Goal: Transaction & Acquisition: Purchase product/service

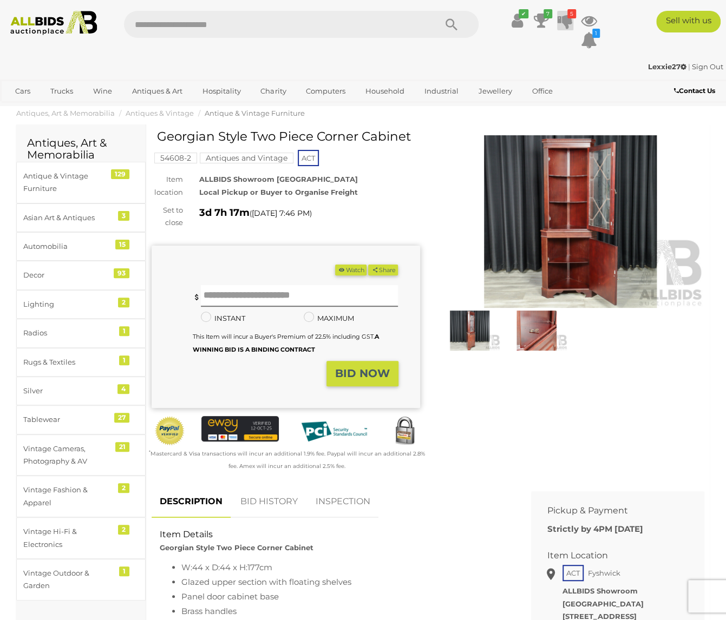
click at [568, 21] on icon at bounding box center [564, 20] width 15 height 19
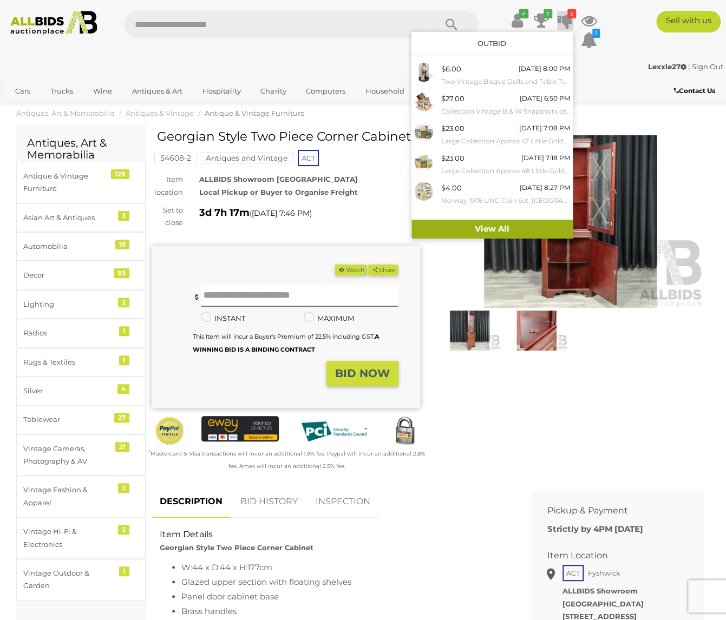
click at [492, 227] on link "View All" at bounding box center [491, 229] width 161 height 19
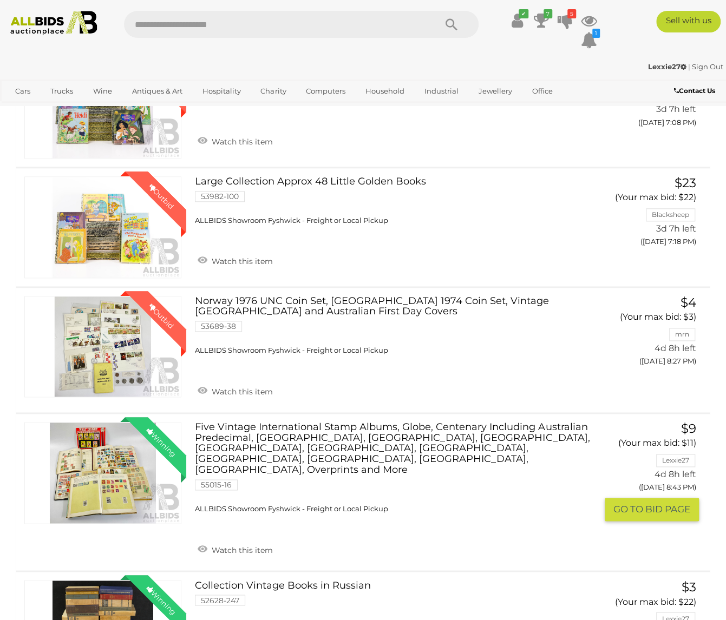
scroll to position [487, 0]
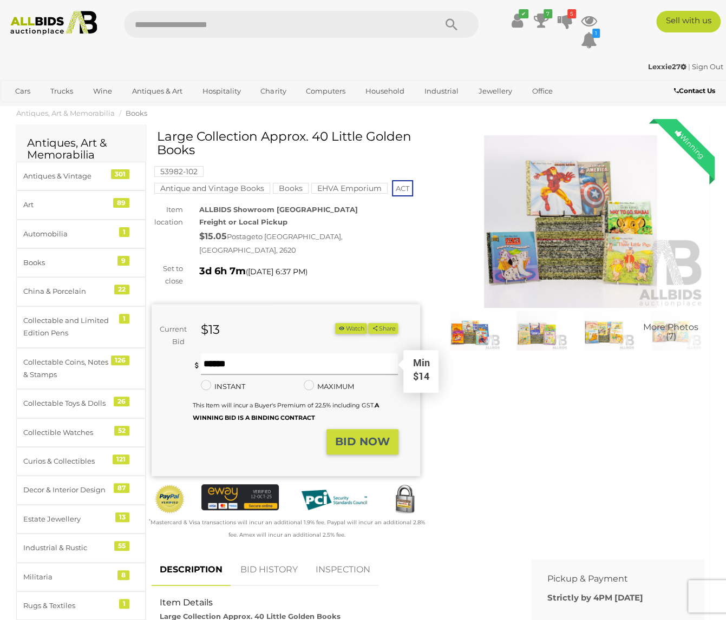
click at [224, 356] on input "text" at bounding box center [299, 364] width 197 height 22
type input "**"
click at [366, 435] on strong "BID NOW" at bounding box center [362, 441] width 55 height 13
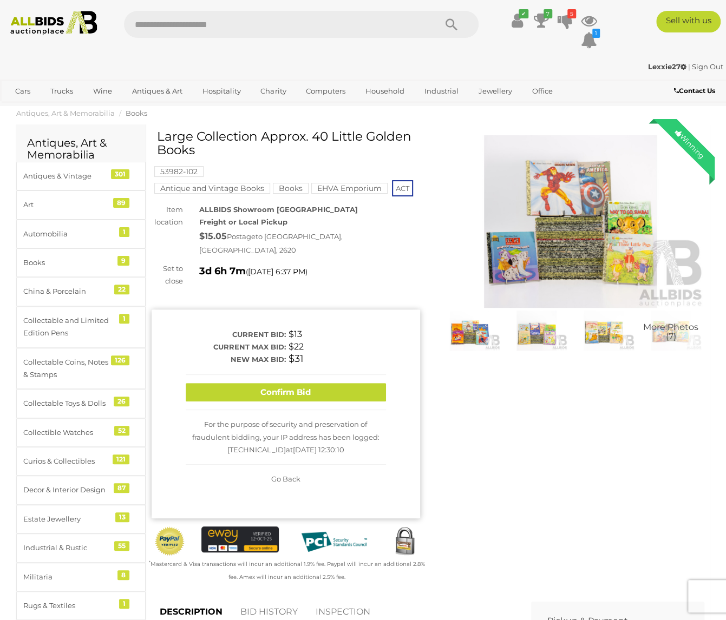
click at [310, 384] on button "Confirm Bid" at bounding box center [286, 392] width 200 height 19
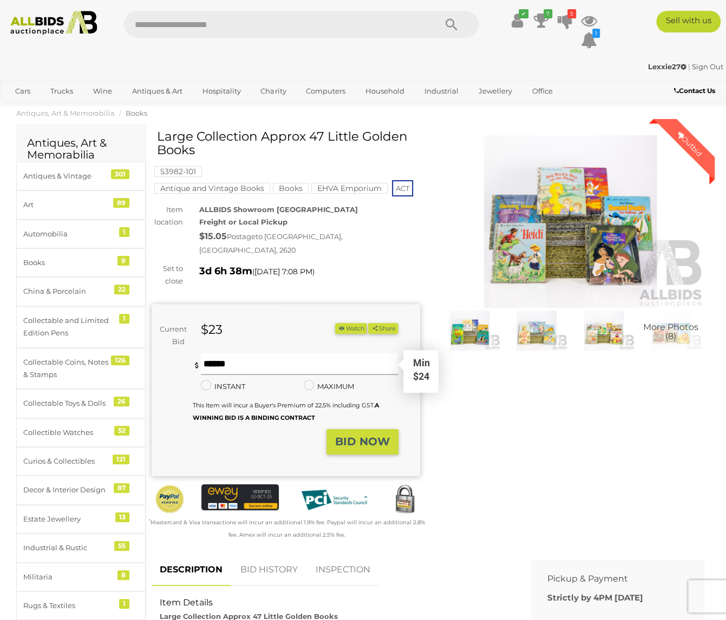
click at [225, 353] on input "text" at bounding box center [299, 364] width 197 height 22
type input "**"
click at [359, 435] on strong "BID NOW" at bounding box center [362, 441] width 55 height 13
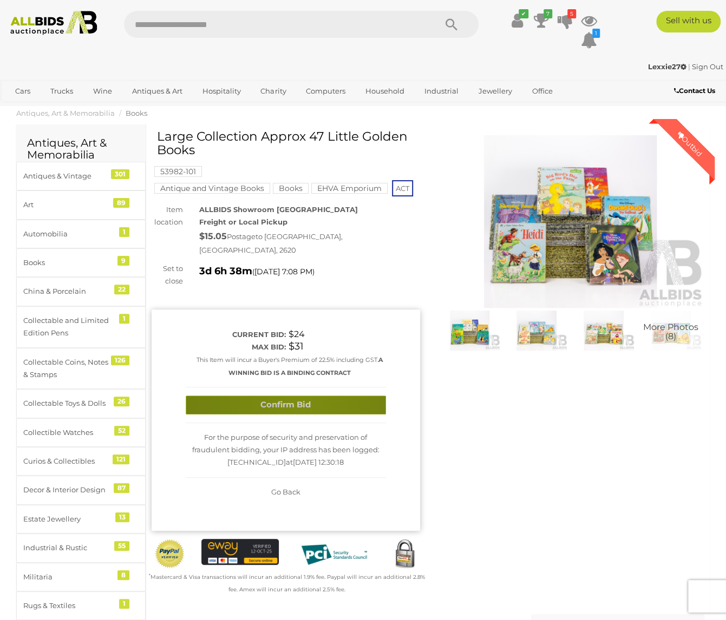
click at [299, 395] on button "Confirm Bid" at bounding box center [286, 404] width 200 height 19
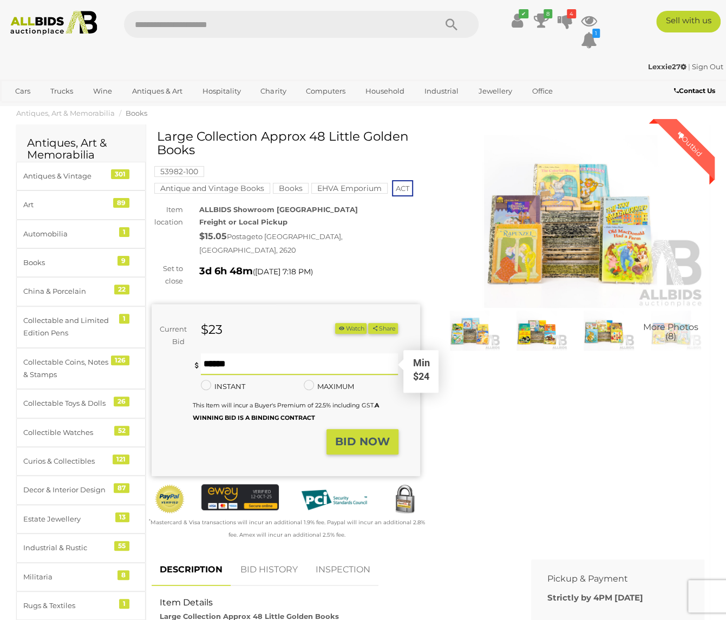
click at [266, 354] on input "text" at bounding box center [299, 364] width 197 height 22
type input "**"
click at [386, 435] on strong "BID NOW" at bounding box center [362, 441] width 55 height 13
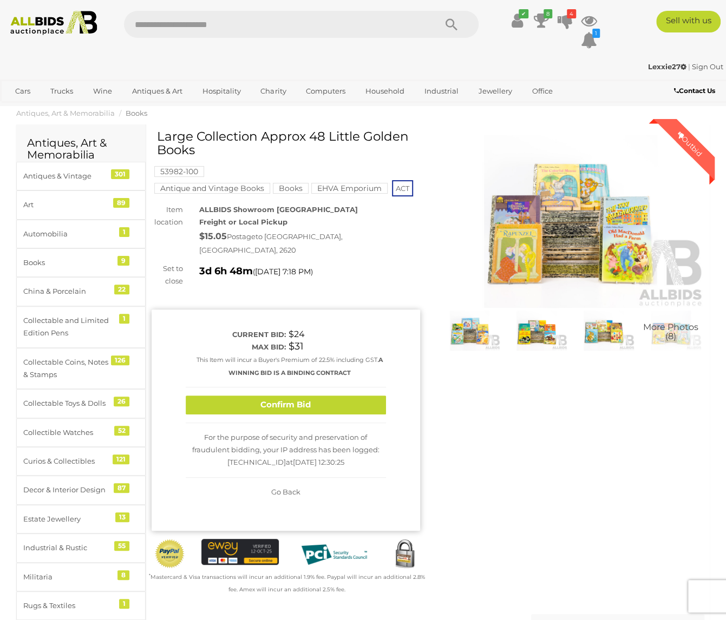
click at [328, 395] on button "Confirm Bid" at bounding box center [286, 404] width 200 height 19
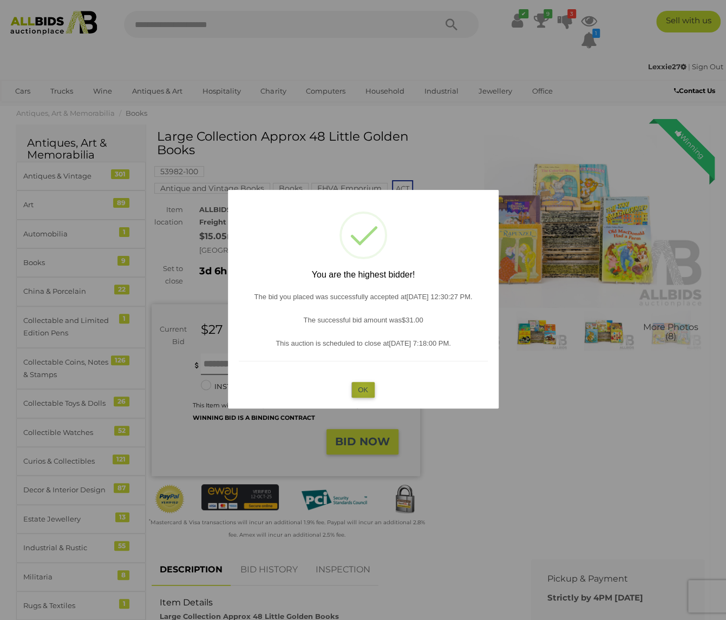
click at [364, 389] on button "OK" at bounding box center [362, 390] width 23 height 16
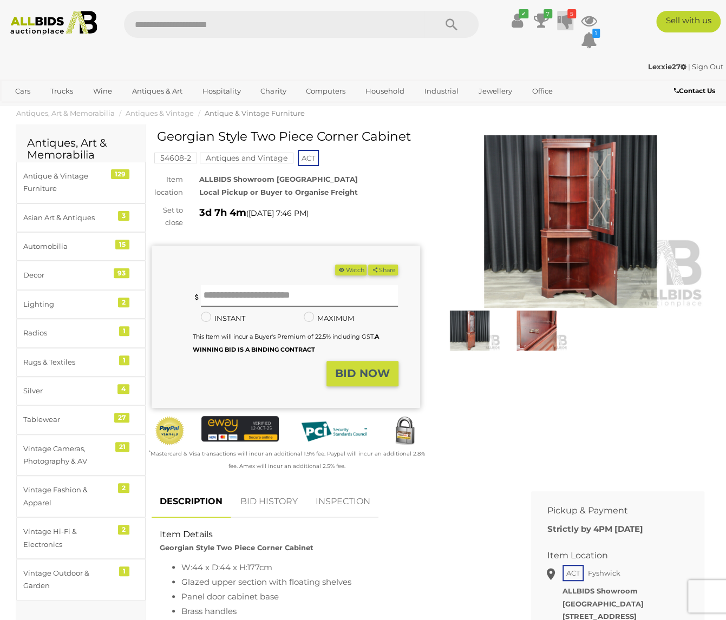
click at [569, 17] on icon "5" at bounding box center [571, 13] width 9 height 9
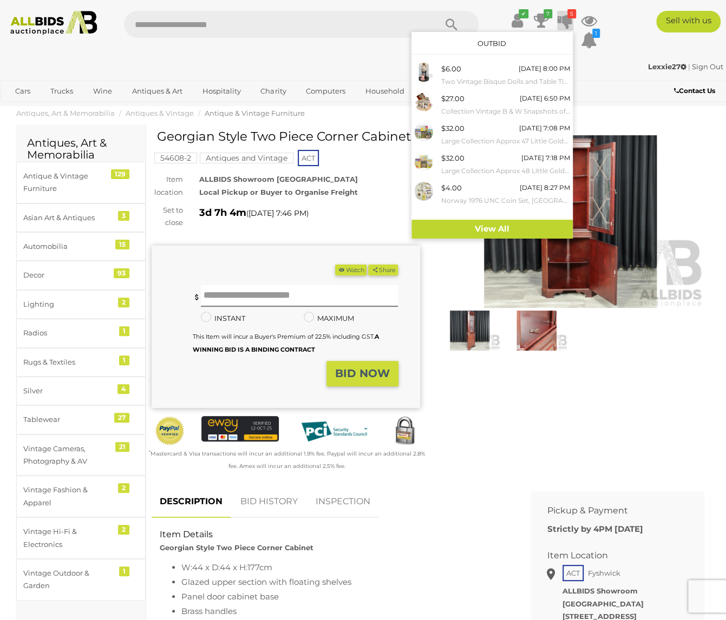
click at [612, 61] on div "Lexxie27 | Sign Out" at bounding box center [363, 67] width 720 height 12
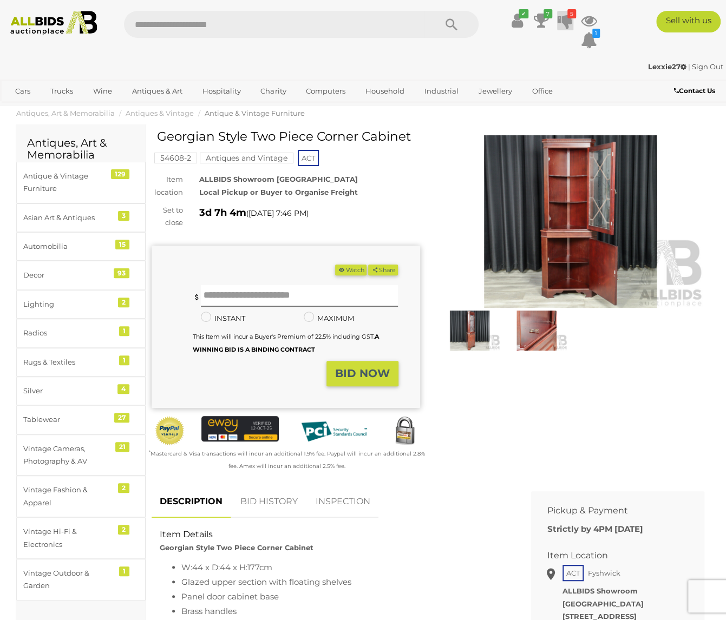
click at [568, 23] on icon at bounding box center [564, 20] width 15 height 19
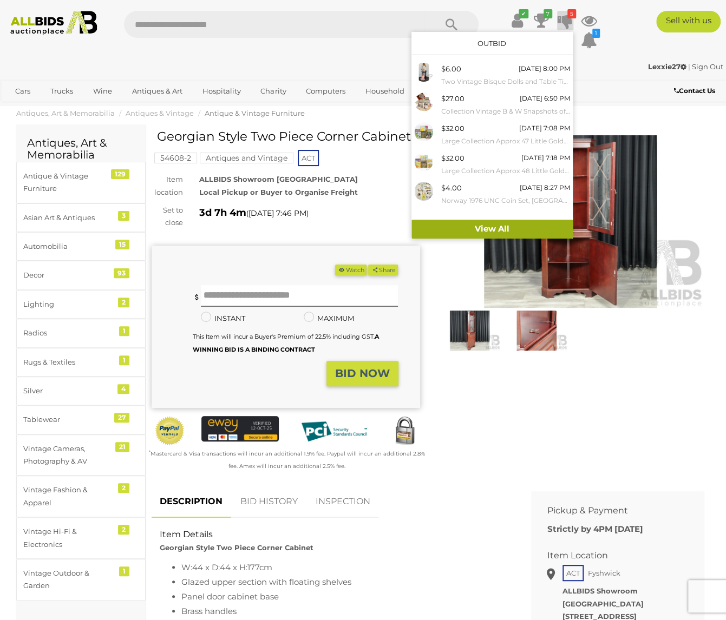
click at [485, 227] on link "View All" at bounding box center [491, 229] width 161 height 19
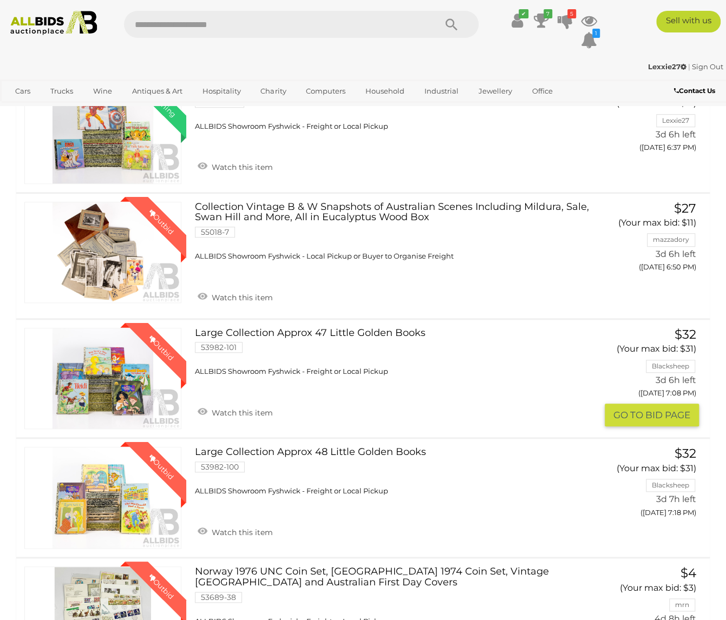
scroll to position [325, 0]
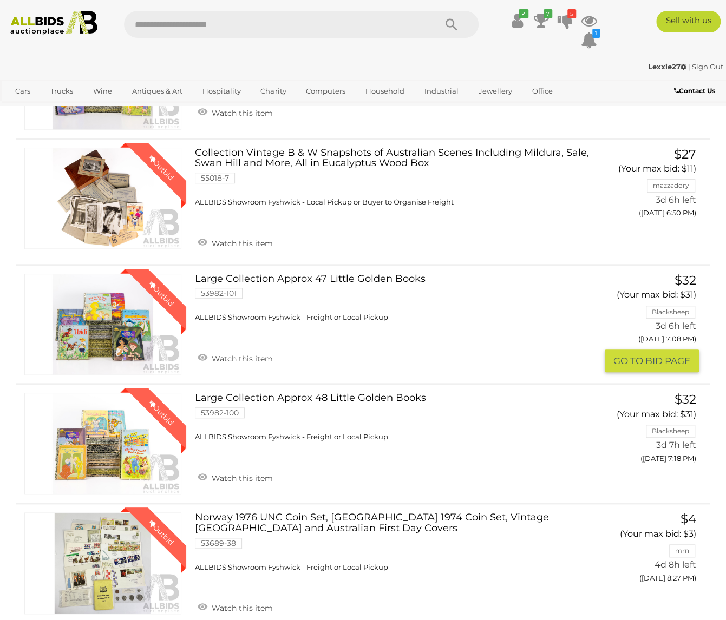
drag, startPoint x: 266, startPoint y: 275, endPoint x: 230, endPoint y: 282, distance: 36.9
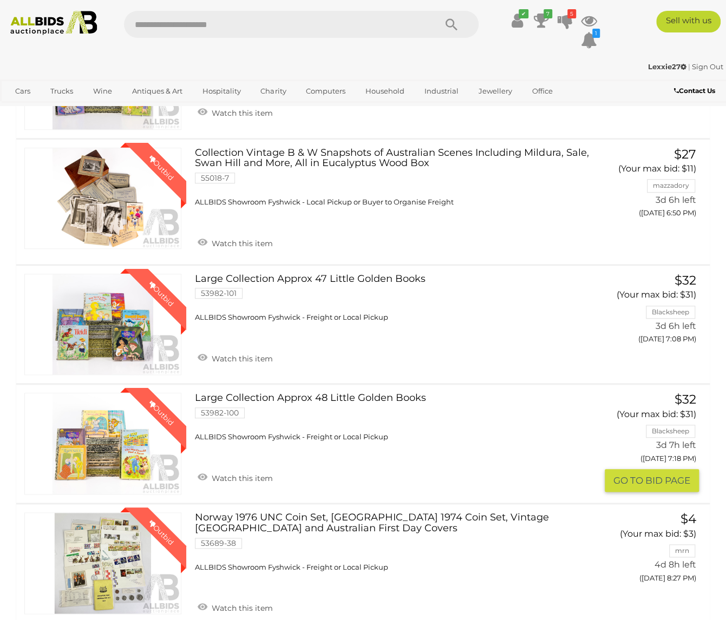
click at [281, 398] on link "Large Collection Approx 48 Little Golden Books 53982-100 ALLBIDS Showroom Fyshw…" at bounding box center [394, 417] width 383 height 49
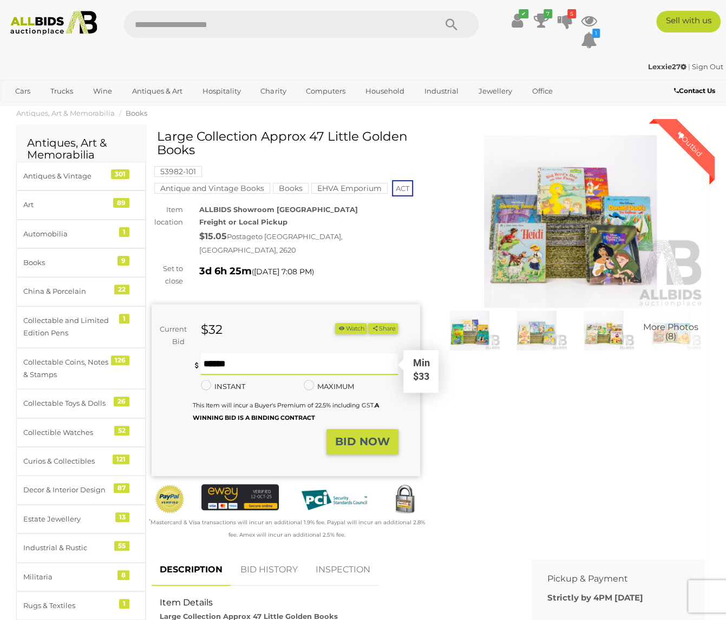
click at [217, 353] on input "text" at bounding box center [299, 364] width 197 height 22
drag, startPoint x: 216, startPoint y: 348, endPoint x: 208, endPoint y: 351, distance: 9.2
click at [208, 353] on input "**" at bounding box center [299, 364] width 197 height 22
type input "**"
click at [359, 435] on strong "BID NOW" at bounding box center [362, 441] width 55 height 13
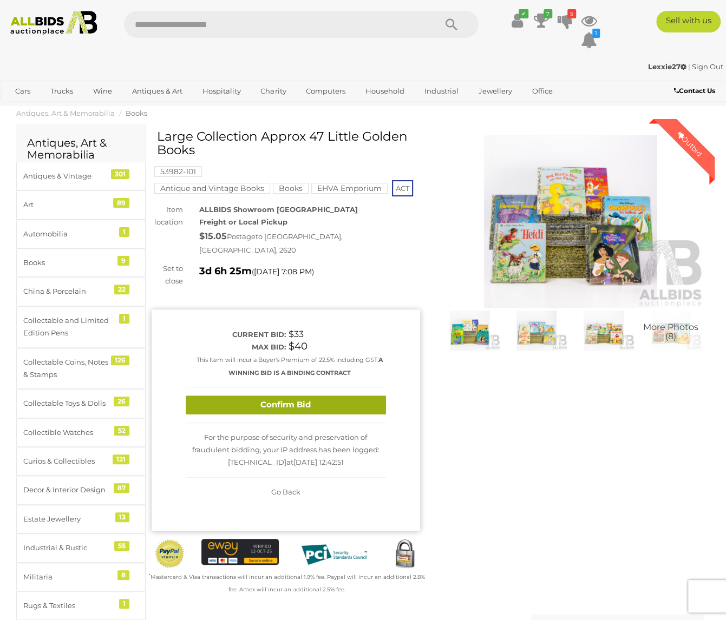
click at [306, 395] on button "Confirm Bid" at bounding box center [286, 404] width 200 height 19
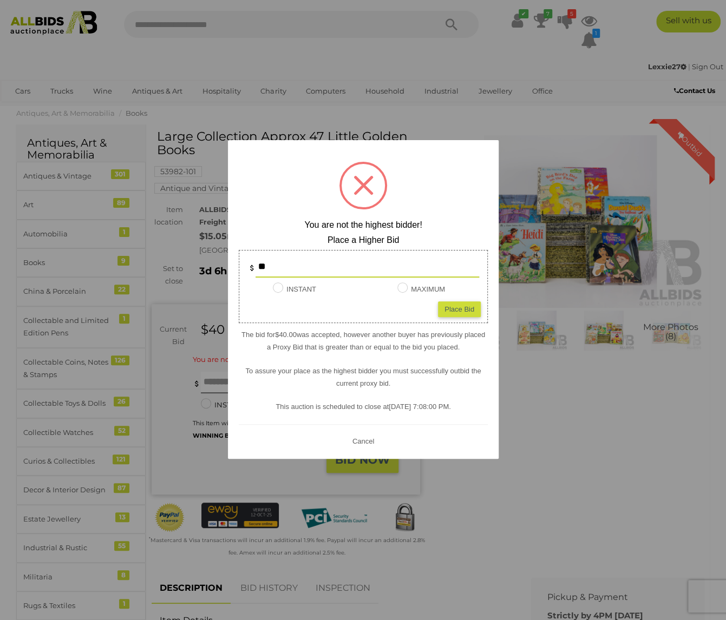
click at [579, 402] on div at bounding box center [363, 310] width 726 height 620
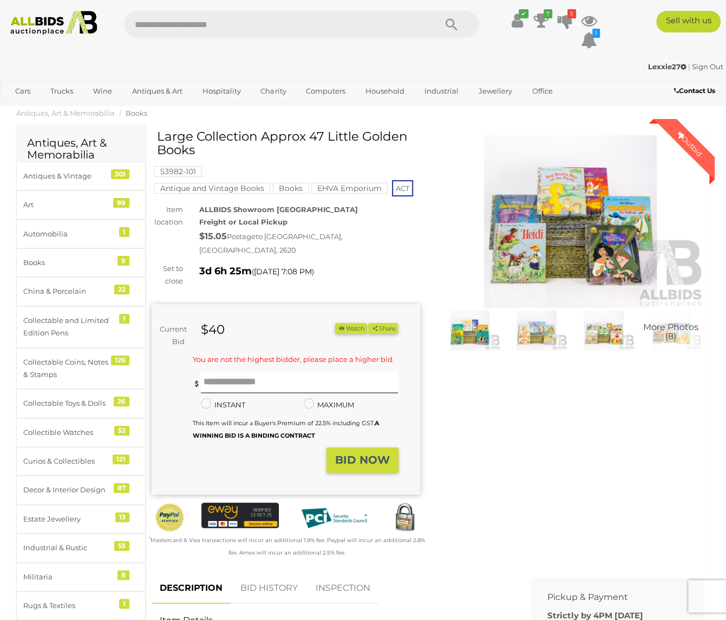
click at [269, 572] on link "BID HISTORY" at bounding box center [269, 588] width 74 height 32
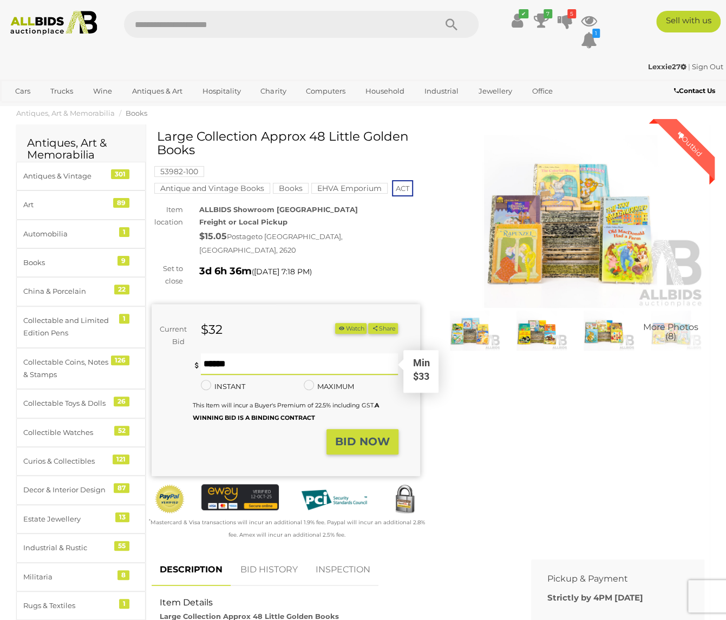
click at [238, 353] on input "text" at bounding box center [299, 364] width 197 height 22
type input "**"
click at [383, 435] on strong "BID NOW" at bounding box center [362, 441] width 55 height 13
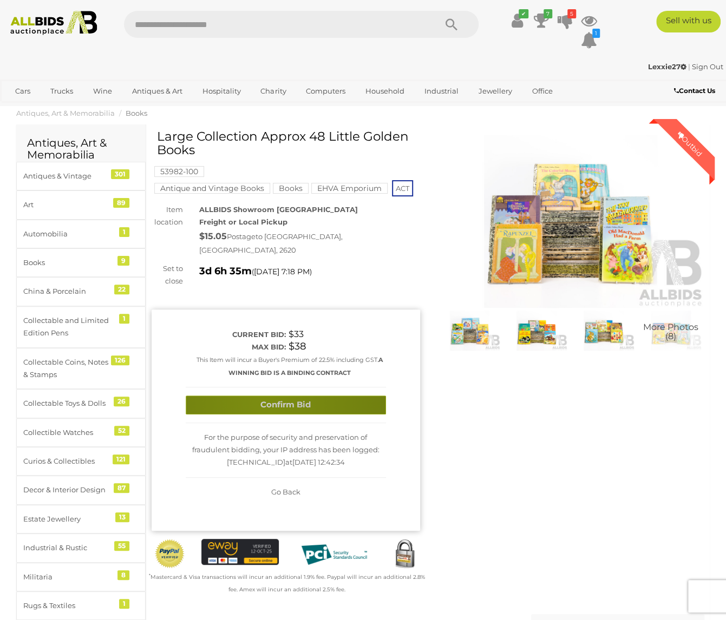
click at [264, 395] on button "Confirm Bid" at bounding box center [286, 404] width 200 height 19
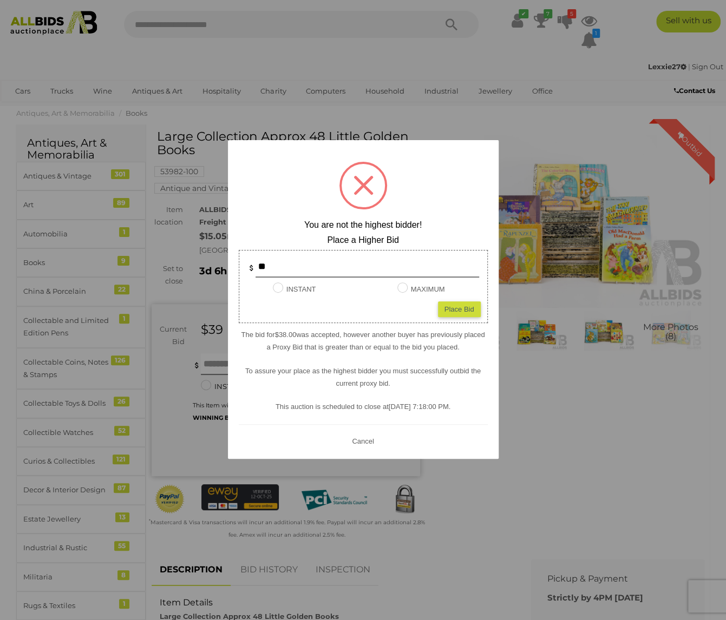
click at [211, 348] on div at bounding box center [363, 310] width 726 height 620
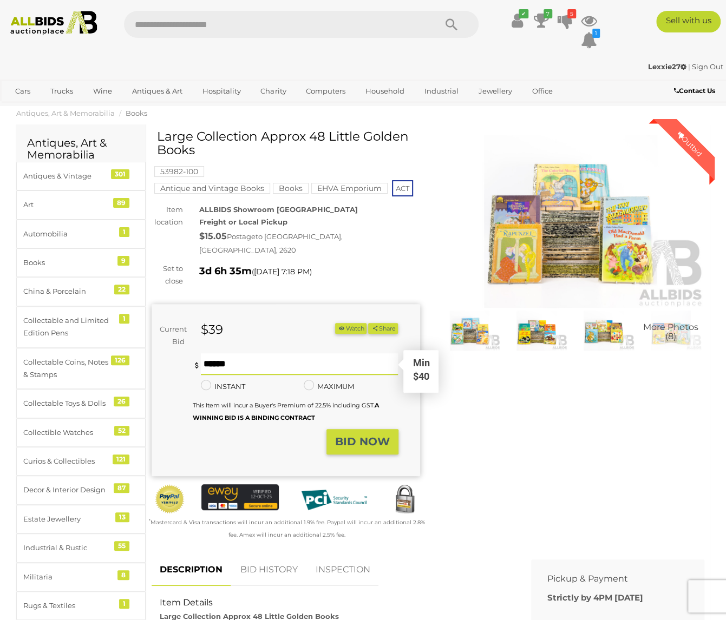
click at [214, 353] on input "text" at bounding box center [299, 364] width 197 height 22
type input "**"
click at [367, 435] on strong "BID NOW" at bounding box center [362, 441] width 55 height 13
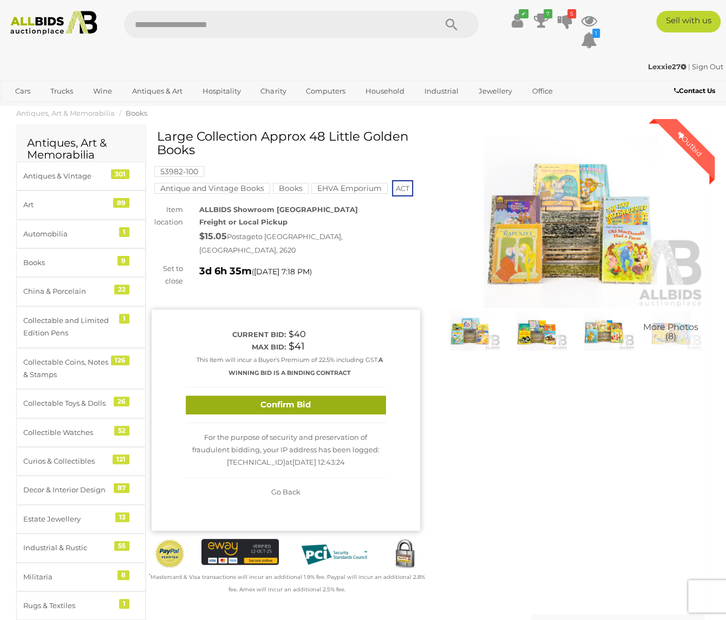
click at [295, 395] on button "Confirm Bid" at bounding box center [286, 404] width 200 height 19
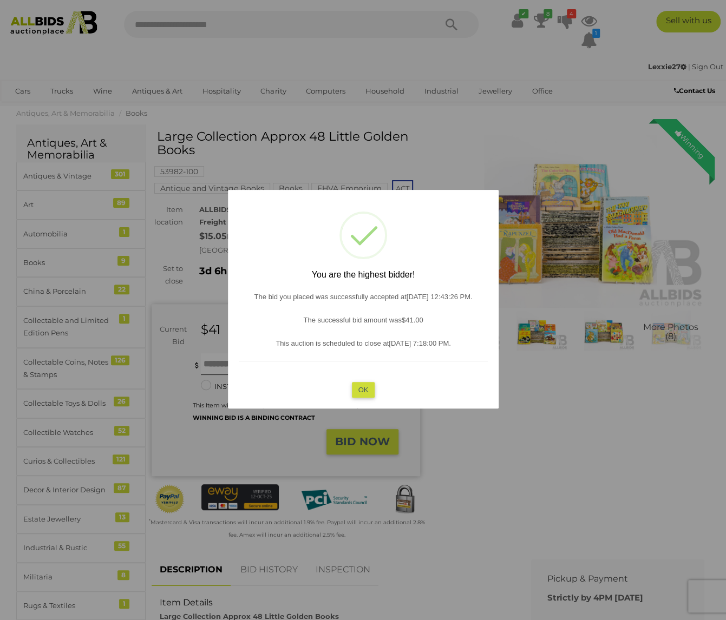
click at [366, 384] on button "OK" at bounding box center [362, 390] width 23 height 16
